Goal: Entertainment & Leisure: Consume media (video, audio)

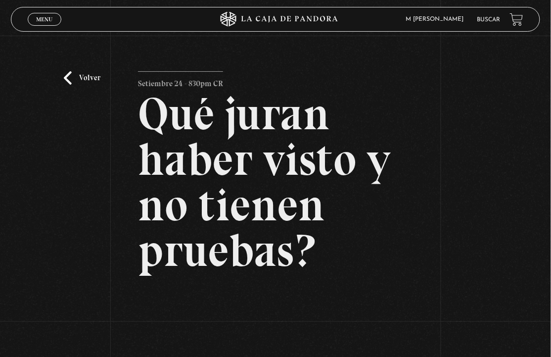
click at [64, 78] on div "Volver Setiembre 24 - 830pm CR Qué juran haber visto y no tienen pruebas?" at bounding box center [275, 249] width 551 height 427
click at [74, 76] on link "Volver" at bounding box center [82, 77] width 37 height 13
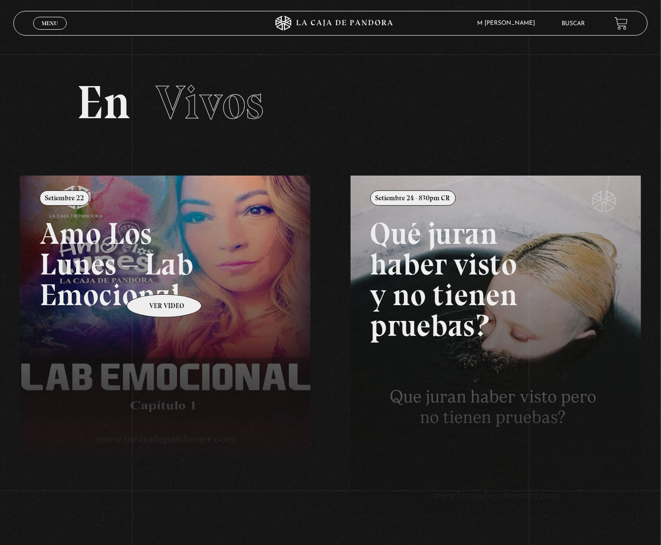
click at [151, 280] on link at bounding box center [350, 448] width 661 height 545
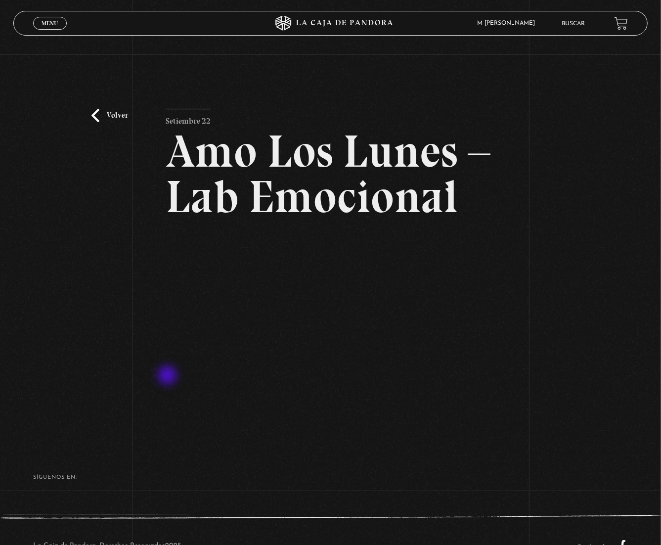
scroll to position [37, 0]
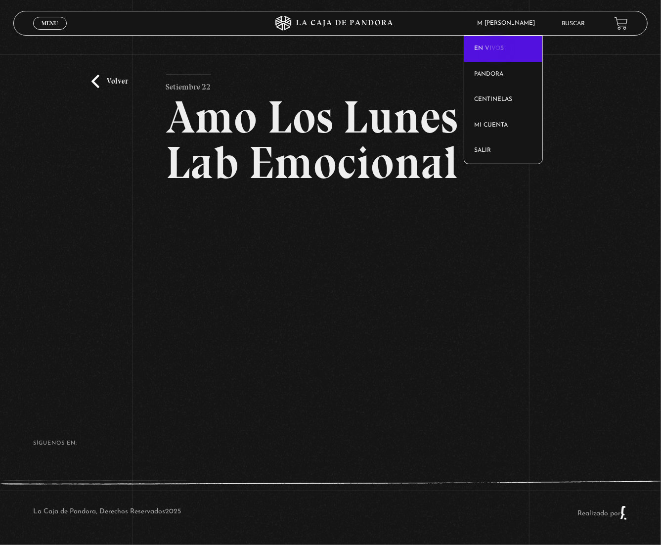
click at [498, 49] on link "En vivos" at bounding box center [503, 49] width 78 height 26
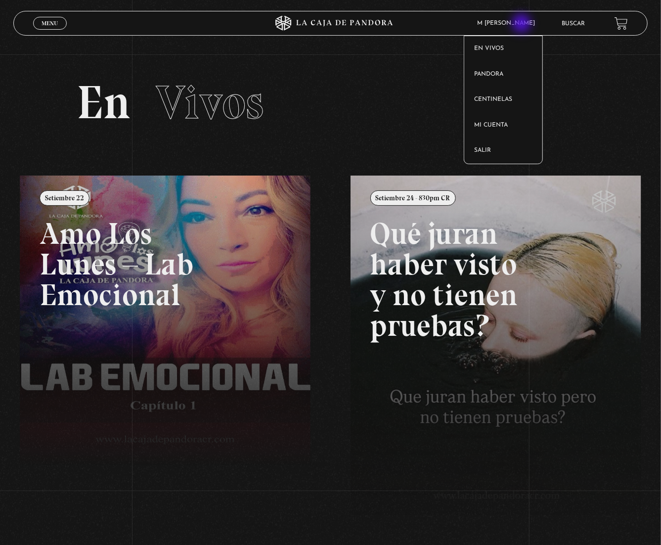
click at [523, 24] on span "M [PERSON_NAME]" at bounding box center [509, 23] width 73 height 6
click at [503, 70] on link "Pandora" at bounding box center [503, 75] width 78 height 26
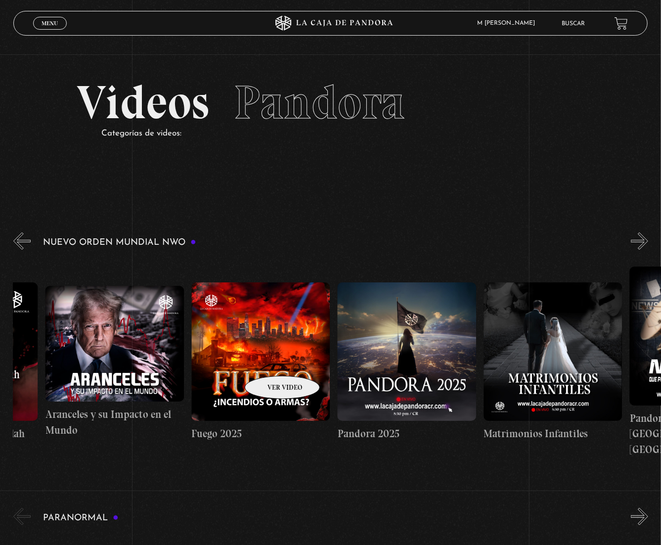
scroll to position [0, 1168]
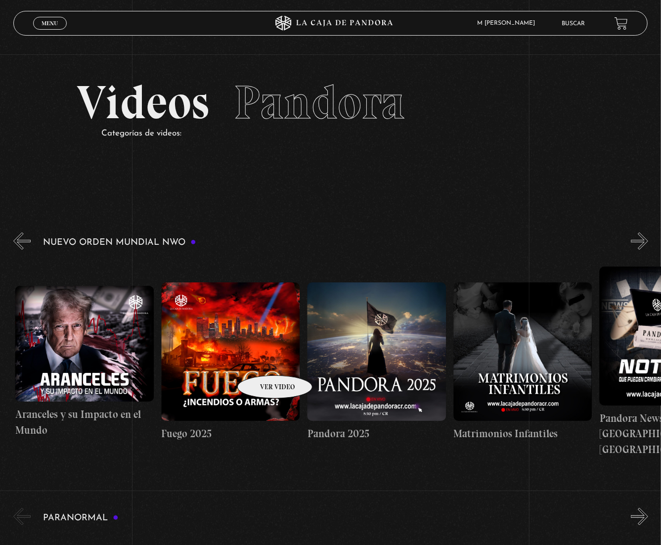
drag, startPoint x: 493, startPoint y: 350, endPoint x: 262, endPoint y: 361, distance: 231.2
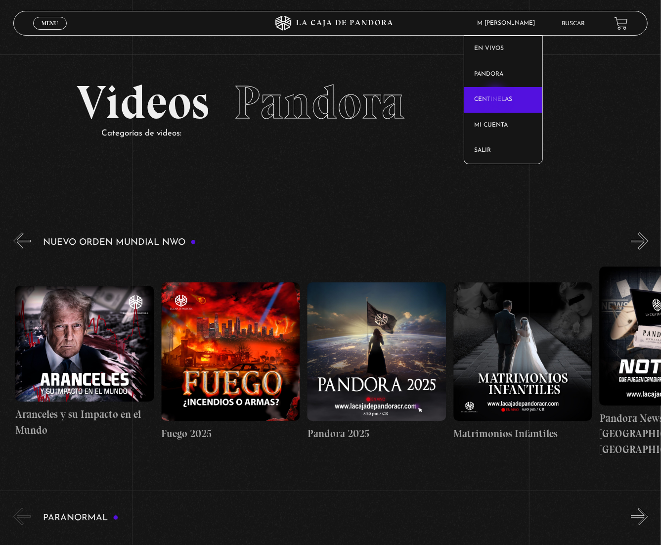
click at [497, 97] on link "Centinelas" at bounding box center [503, 100] width 78 height 26
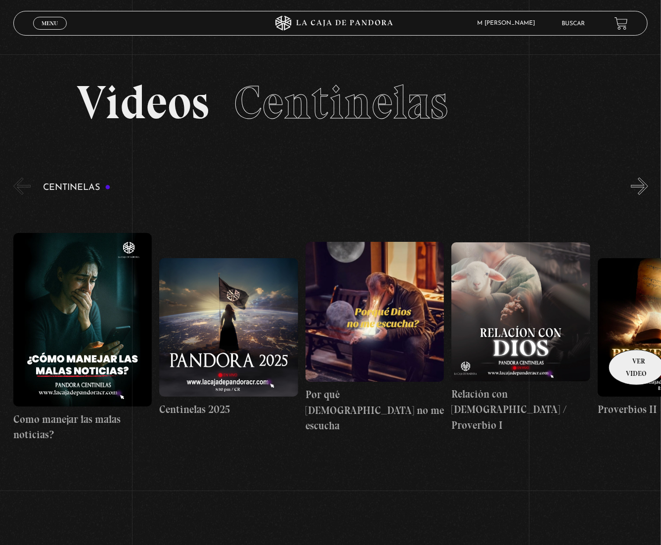
drag, startPoint x: 517, startPoint y: 311, endPoint x: 675, endPoint y: 315, distance: 157.8
click at [661, 315] on html "ingresar al sitio Ver Video Más Información Solicitar Por favor coloque su disp…" at bounding box center [330, 355] width 661 height 711
click at [40, 27] on link "Menu Cerrar" at bounding box center [50, 23] width 34 height 13
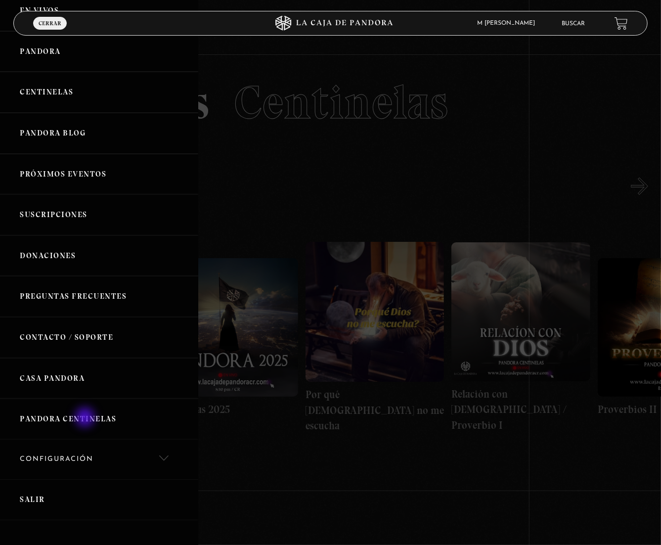
scroll to position [142, 0]
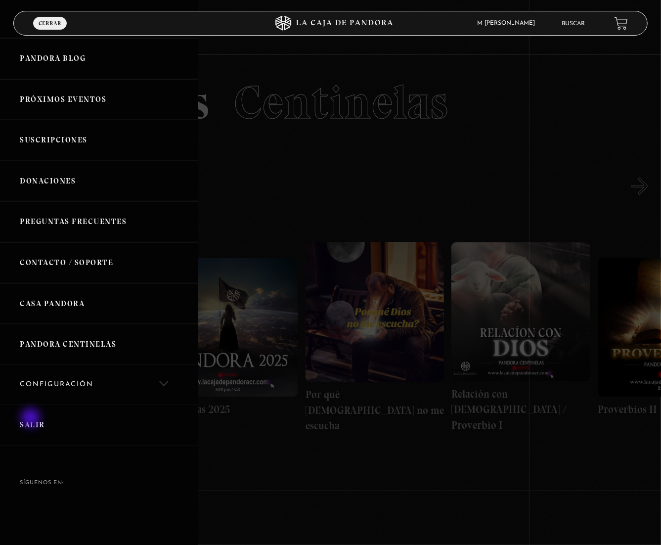
click at [32, 418] on link "Salir" at bounding box center [99, 425] width 198 height 41
